Goal: Task Accomplishment & Management: Use online tool/utility

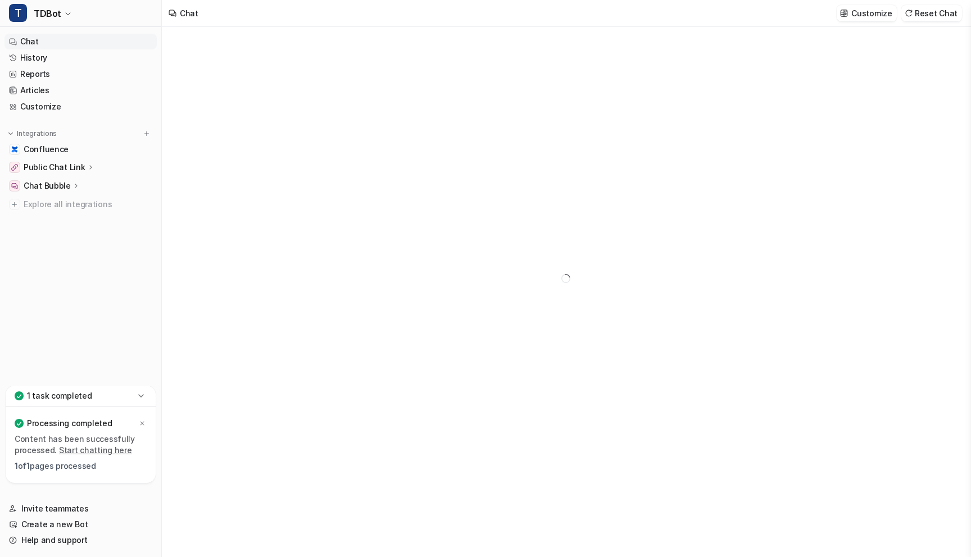
type textarea "**********"
click at [44, 148] on span "Confluence" at bounding box center [46, 149] width 45 height 11
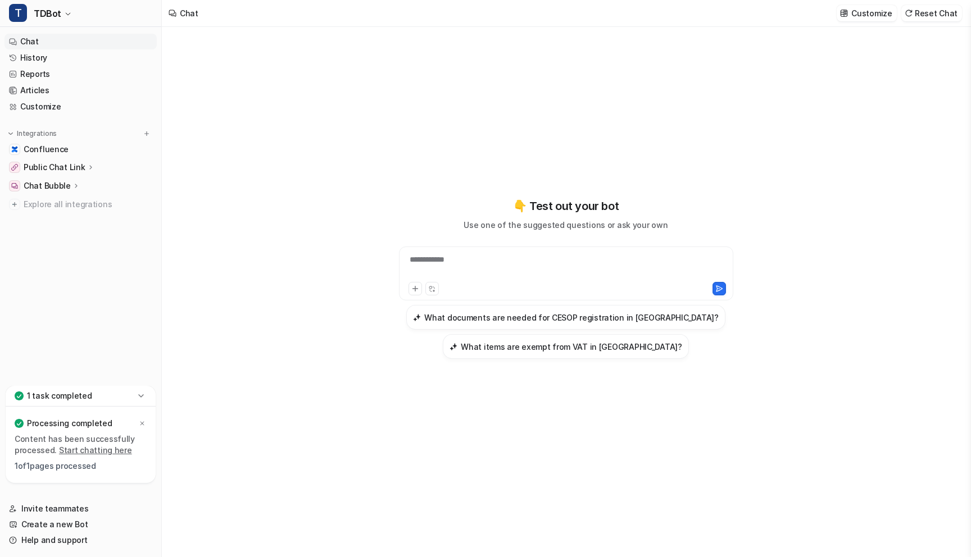
click at [33, 42] on link "Chat" at bounding box center [80, 42] width 152 height 16
click at [52, 70] on link "Reports" at bounding box center [80, 74] width 152 height 16
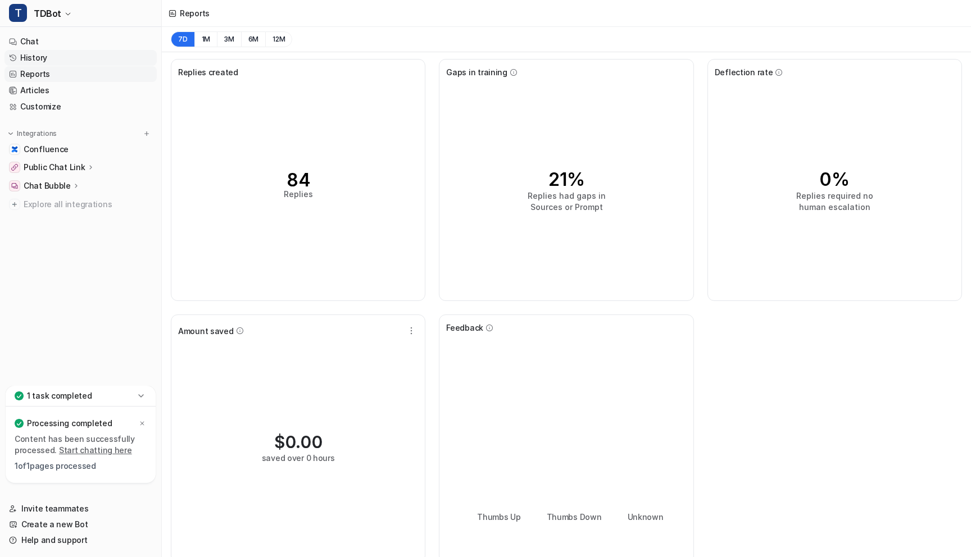
click at [53, 53] on link "History" at bounding box center [80, 58] width 152 height 16
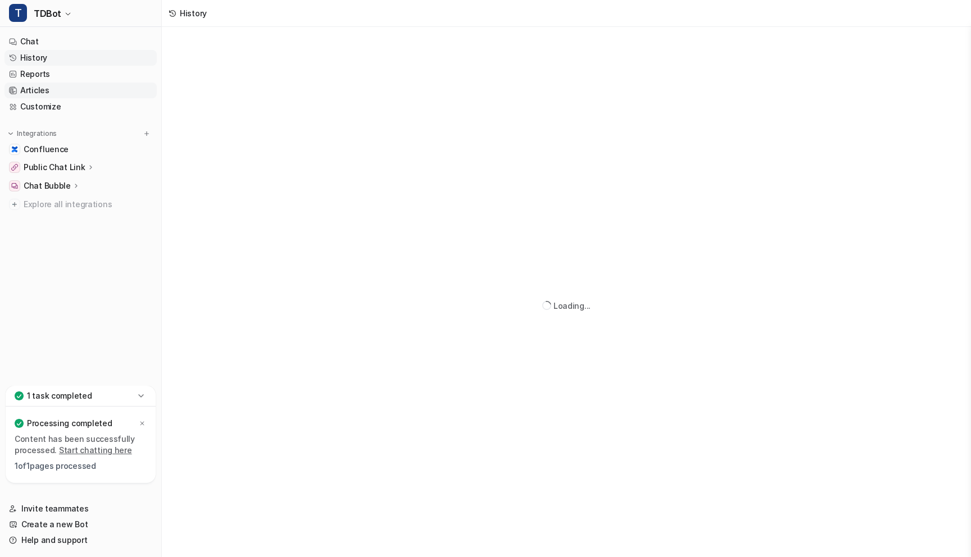
click at [49, 94] on link "Articles" at bounding box center [80, 91] width 152 height 16
click at [57, 149] on span "Confluence" at bounding box center [46, 149] width 45 height 11
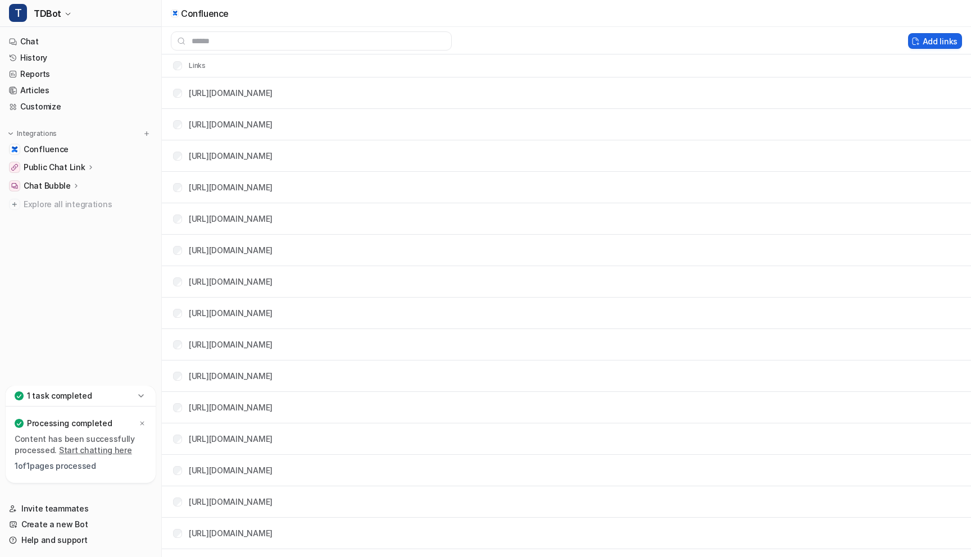
click at [941, 37] on button "Add links" at bounding box center [935, 41] width 54 height 16
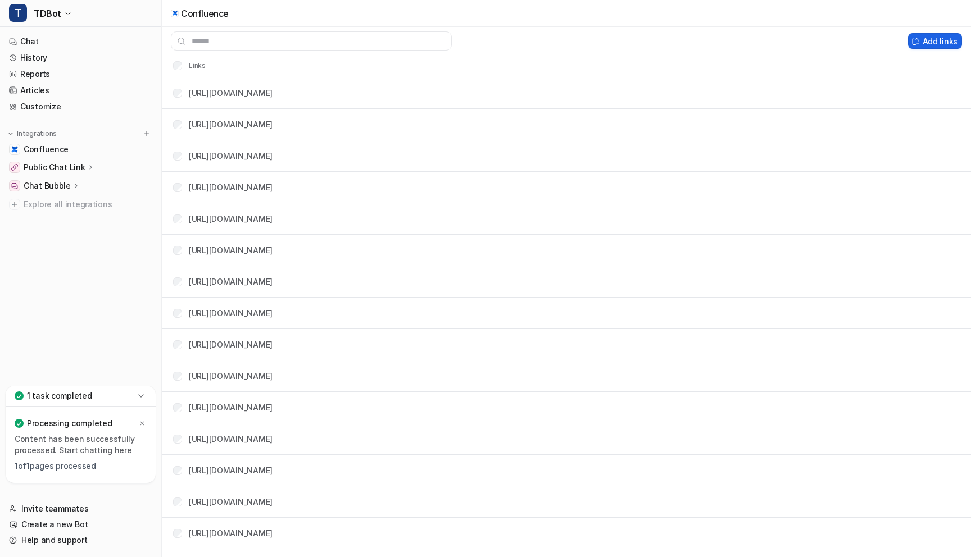
click at [941, 37] on button "Add links" at bounding box center [935, 41] width 54 height 16
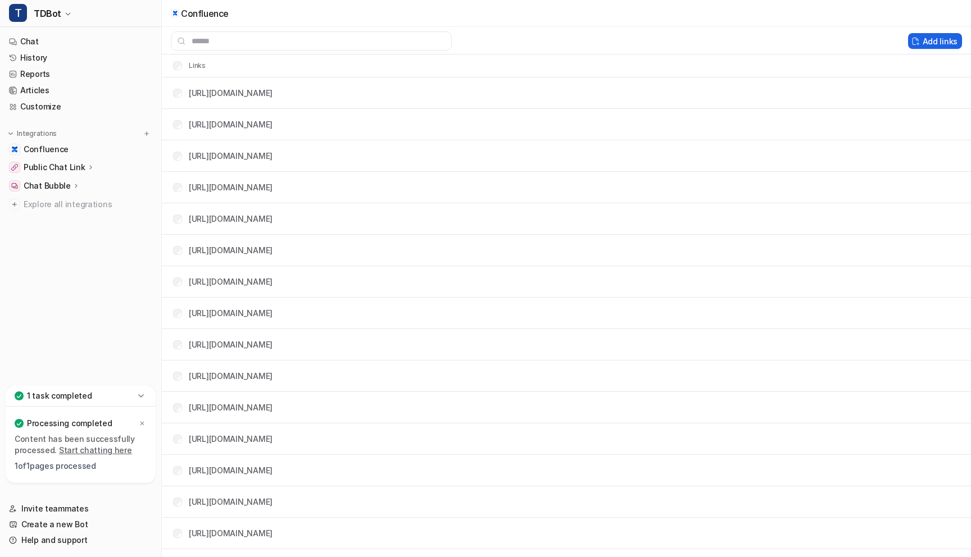
click at [941, 37] on button "Add links" at bounding box center [935, 41] width 54 height 16
click at [947, 45] on button "Add links" at bounding box center [935, 41] width 54 height 16
click at [927, 40] on button "Add links" at bounding box center [935, 41] width 54 height 16
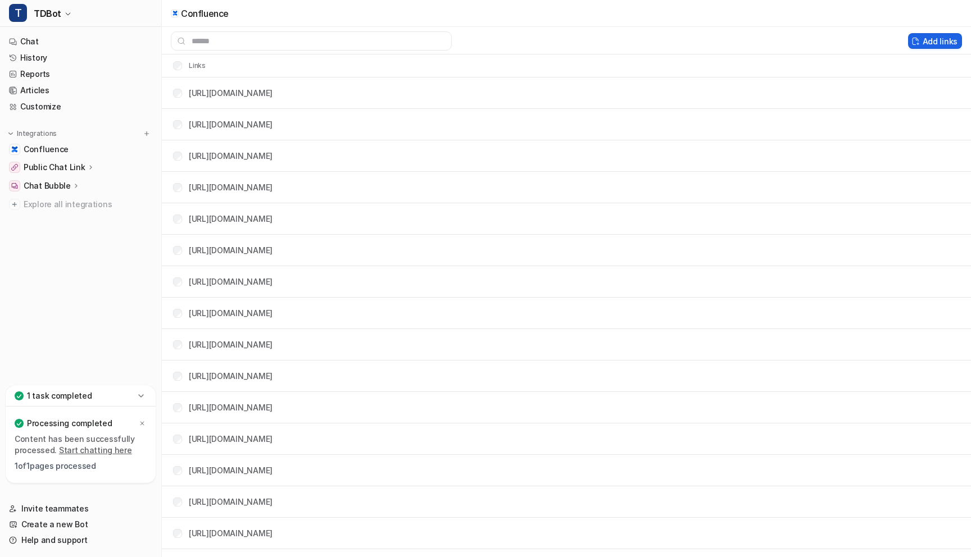
click at [927, 40] on button "Add links" at bounding box center [935, 41] width 54 height 16
click at [82, 165] on div "Public Chat Link" at bounding box center [59, 167] width 71 height 11
click at [87, 165] on icon at bounding box center [91, 167] width 8 height 8
click at [67, 184] on p "Chat Bubble" at bounding box center [47, 185] width 47 height 11
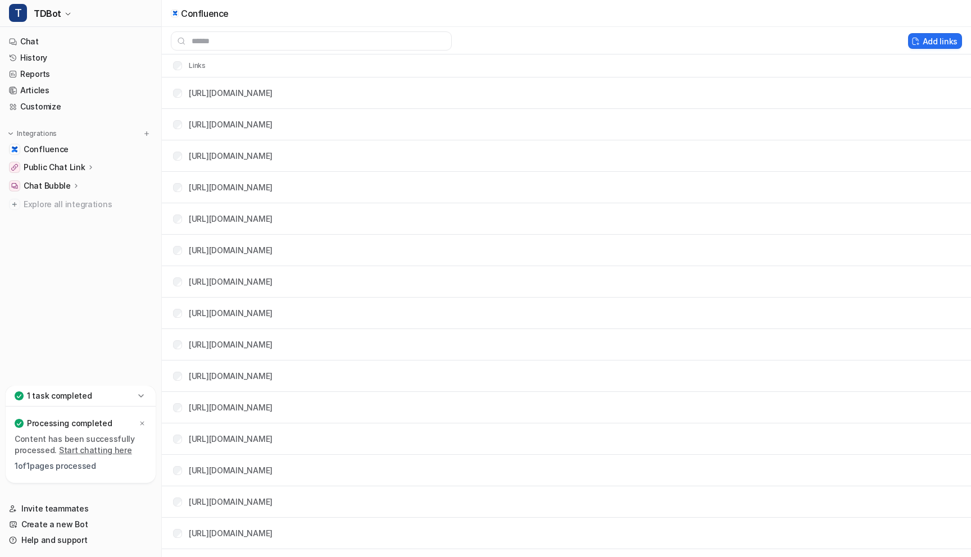
click at [143, 396] on icon at bounding box center [140, 395] width 11 height 11
